Goal: Transaction & Acquisition: Purchase product/service

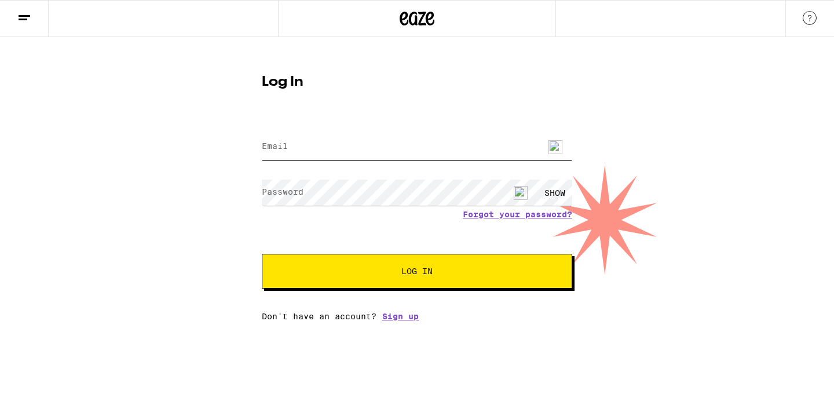
type input "[EMAIL_ADDRESS][DOMAIN_NAME]"
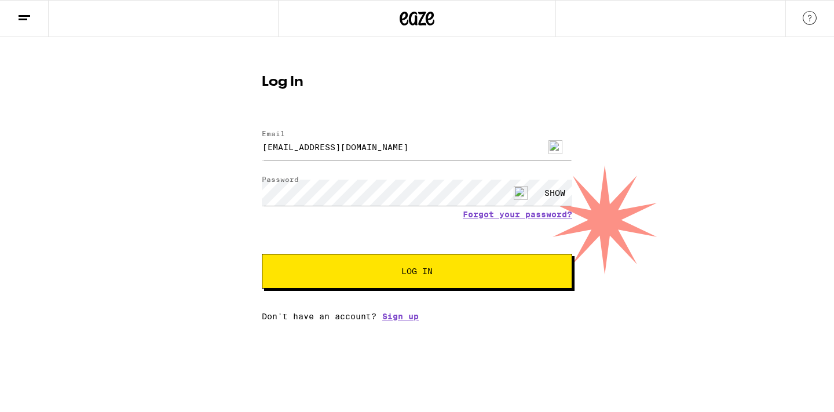
click at [463, 273] on span "Log In" at bounding box center [417, 271] width 217 height 8
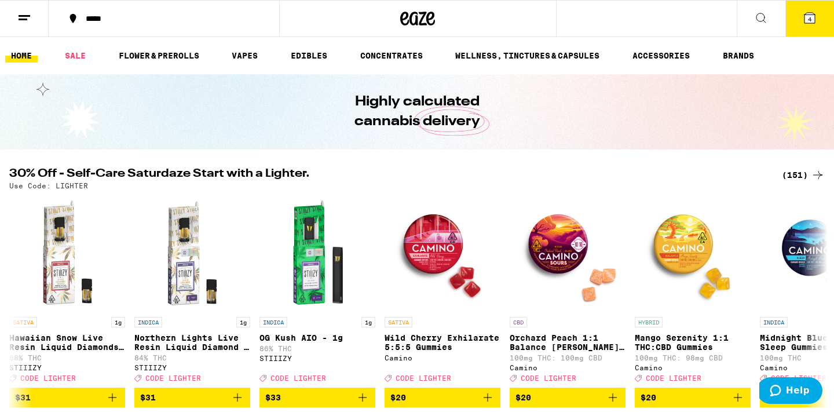
click at [307, 64] on ul "HOME SALE FLOWER & PREROLLS VAPES EDIBLES CONCENTRATES WELLNESS, TINCTURES & CA…" at bounding box center [417, 55] width 834 height 37
click at [312, 52] on link "EDIBLES" at bounding box center [309, 56] width 48 height 14
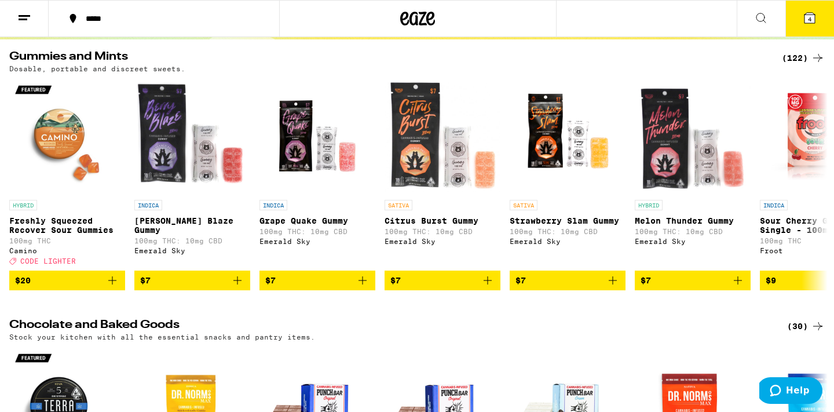
scroll to position [109, 0]
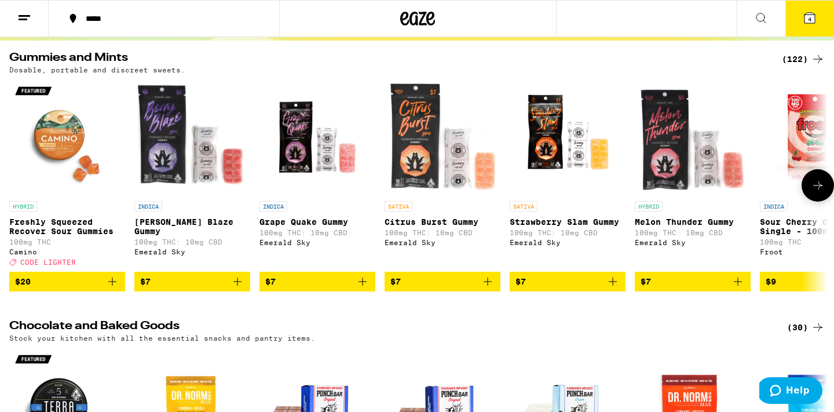
click at [114, 288] on icon "Add to bag" at bounding box center [112, 281] width 14 height 14
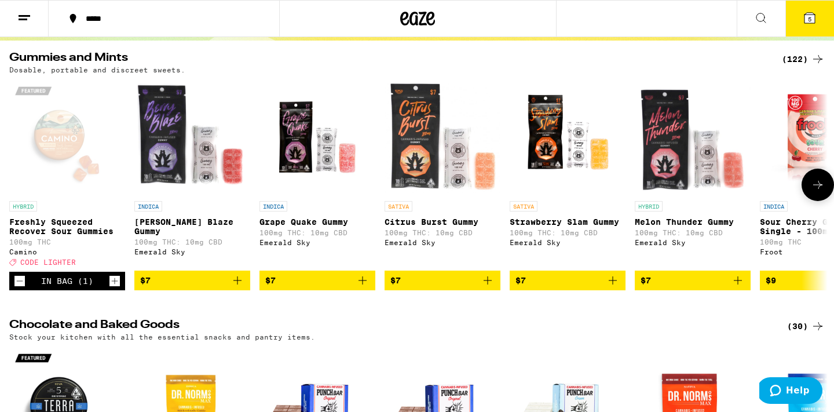
click at [76, 234] on p "Freshly Squeezed Recover Sour Gummies" at bounding box center [67, 226] width 116 height 19
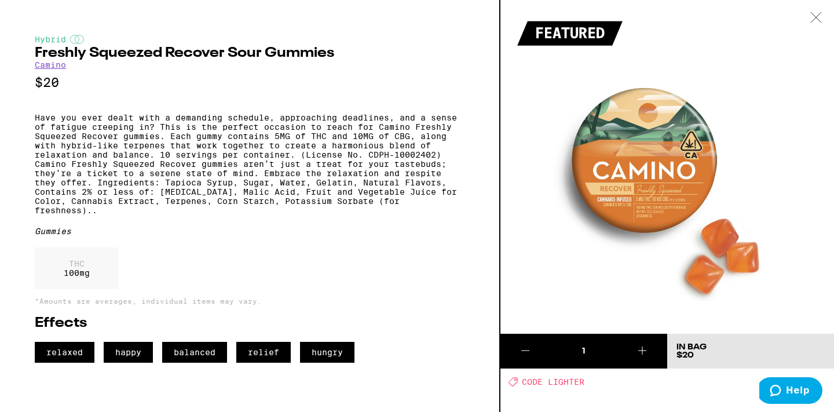
click at [819, 14] on icon at bounding box center [816, 17] width 12 height 10
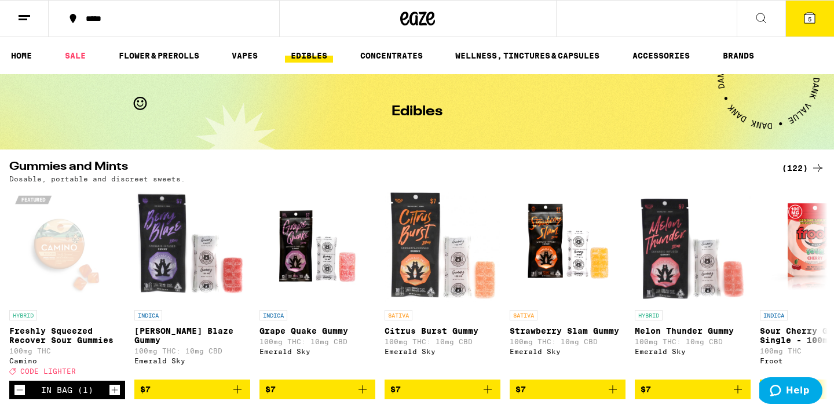
click at [812, 17] on icon at bounding box center [809, 18] width 10 height 10
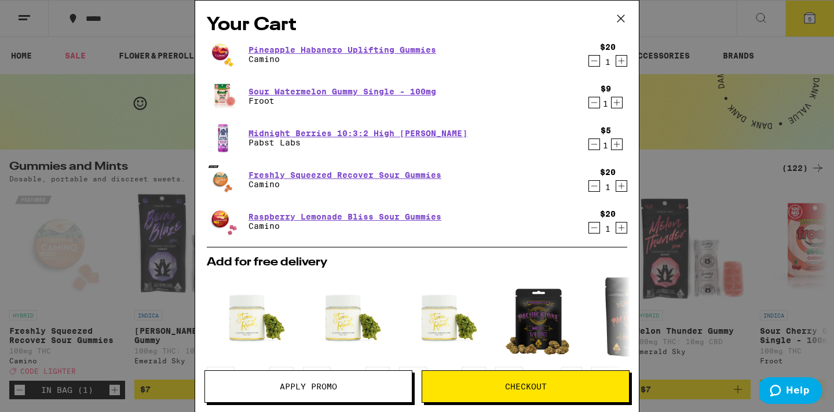
click at [519, 388] on span "Checkout" at bounding box center [526, 386] width 42 height 8
